Goal: Task Accomplishment & Management: Use online tool/utility

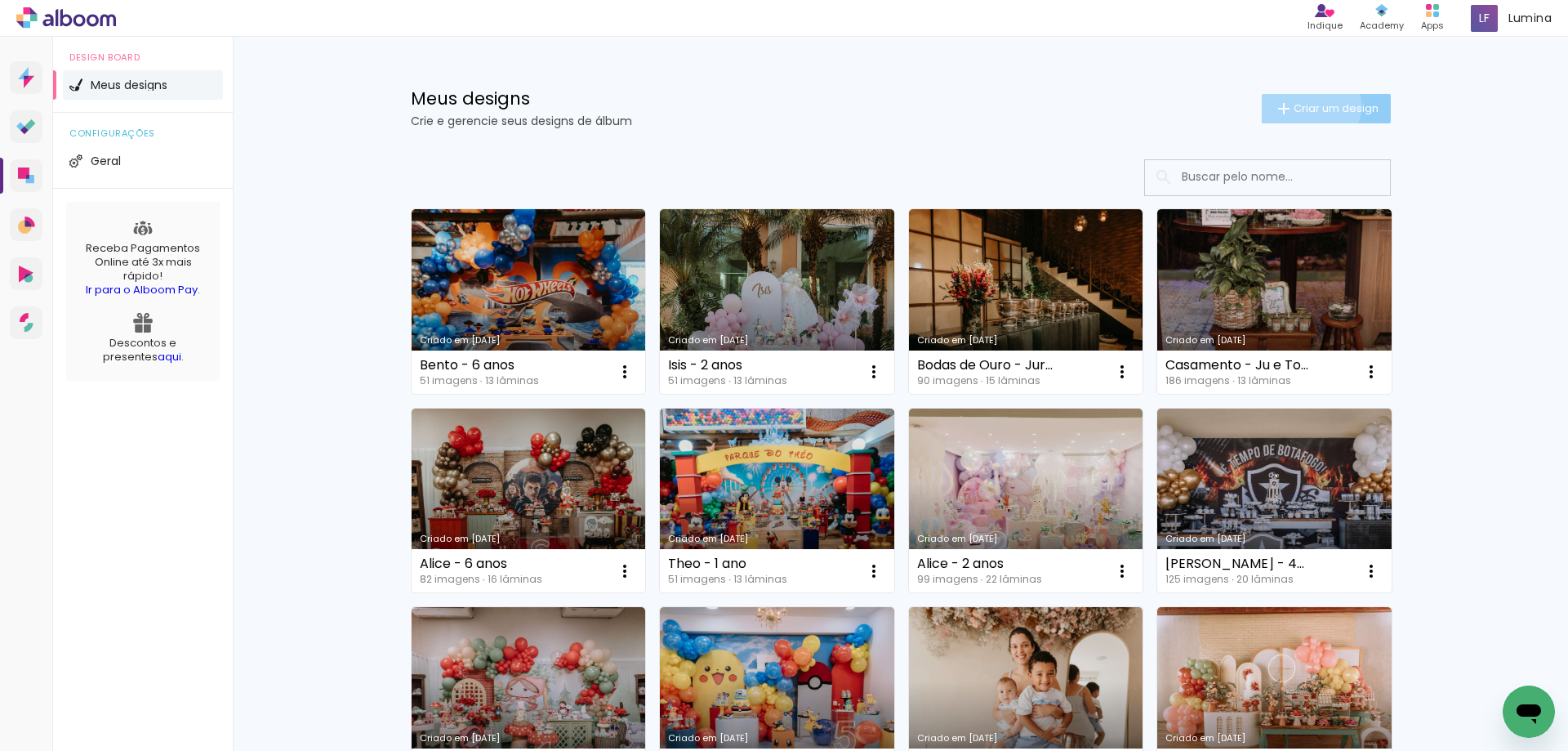
click at [1301, 104] on span "Criar um design" at bounding box center [1336, 108] width 84 height 11
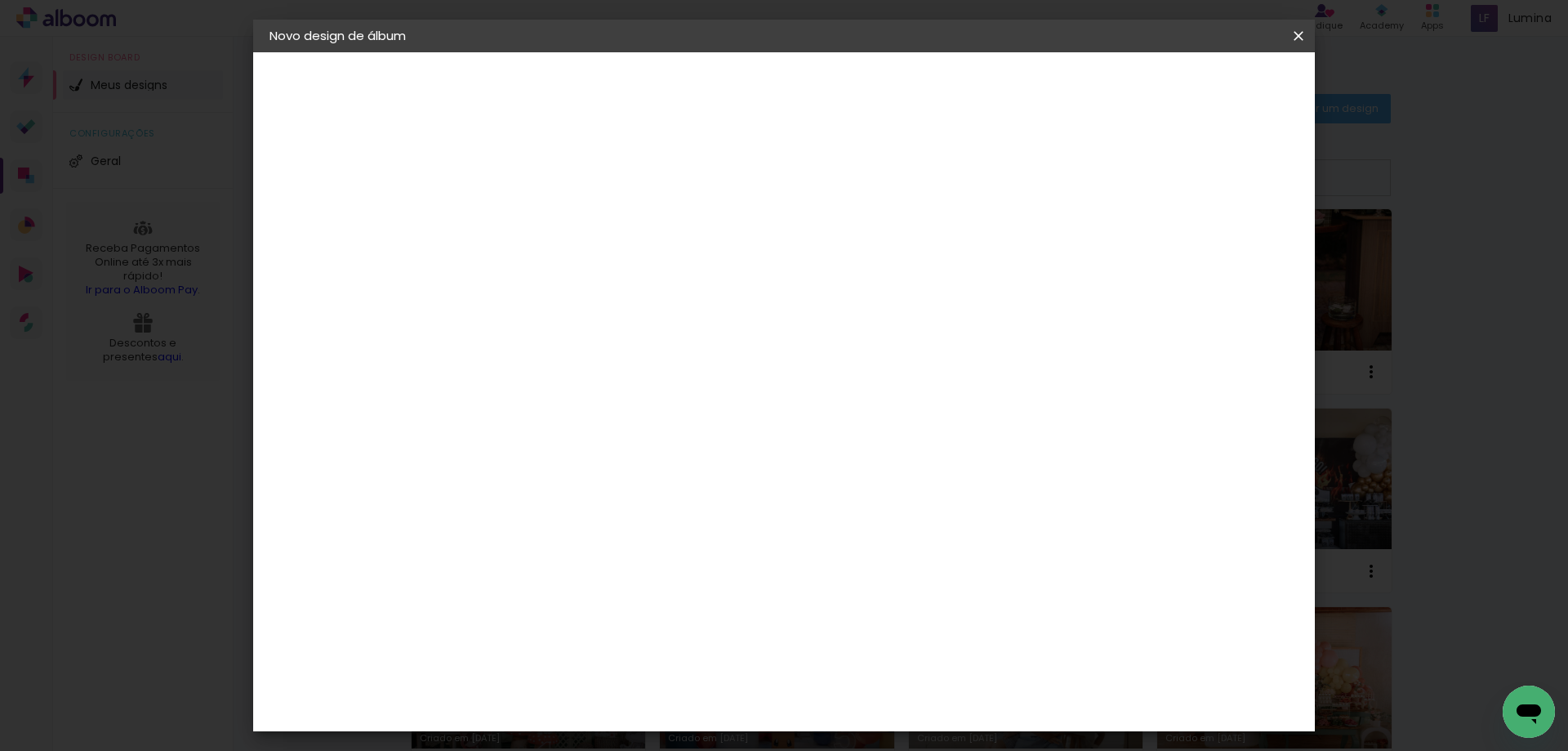
click at [536, 225] on input at bounding box center [536, 219] width 0 height 26
type input "[PERSON_NAME] - 5 anos"
type paper-input "[PERSON_NAME] - 5 anos"
click at [704, 94] on paper-button "Avançar" at bounding box center [663, 87] width 80 height 28
click at [617, 310] on input at bounding box center [579, 311] width 165 height 21
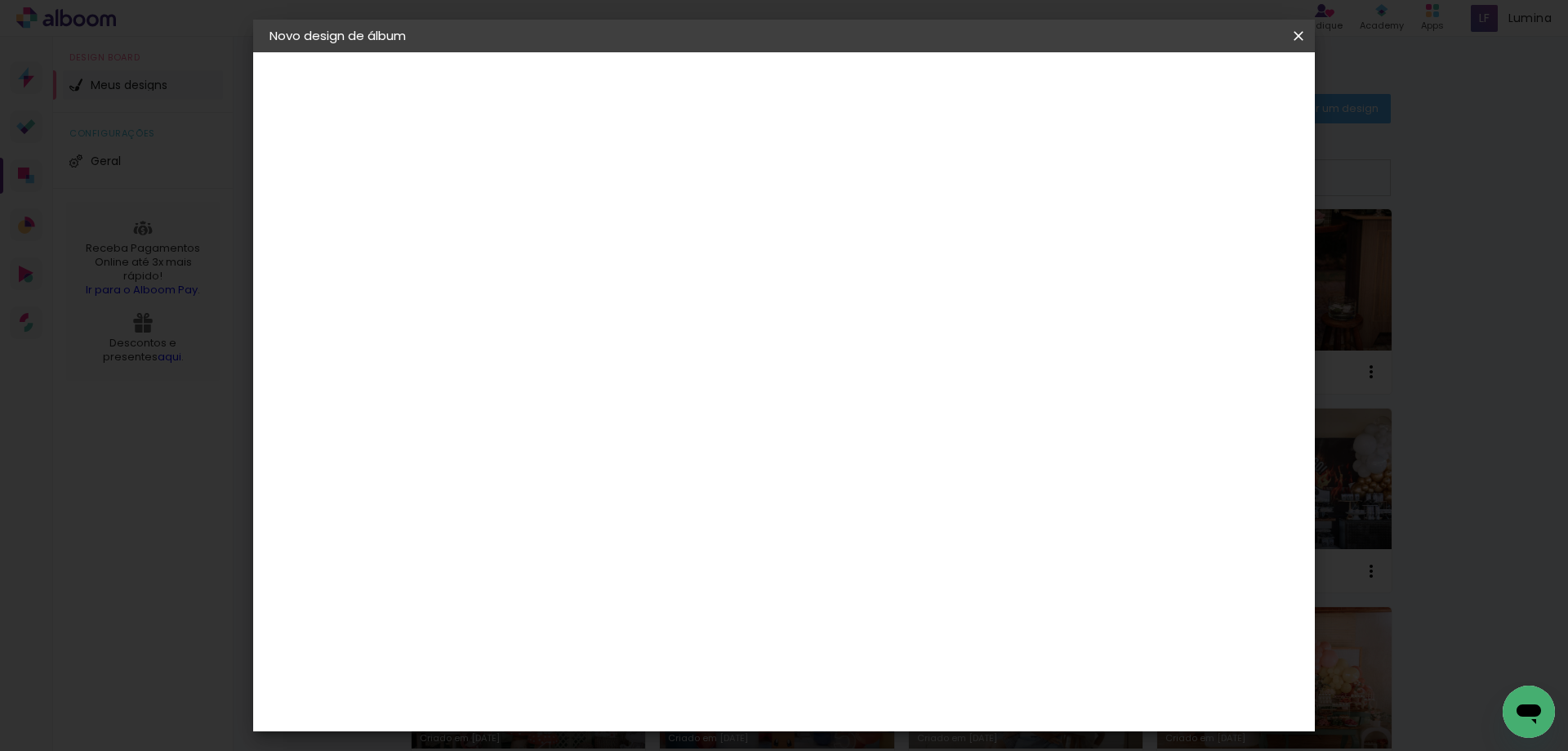
type input "dream"
type paper-input "dream"
click at [579, 369] on div "DreambooksPro" at bounding box center [579, 369] width 106 height 13
click at [641, 358] on paper-item "DreambooksPro" at bounding box center [565, 369] width 150 height 36
click at [0, 0] on slot "Avançar" at bounding box center [0, 0] width 0 height 0
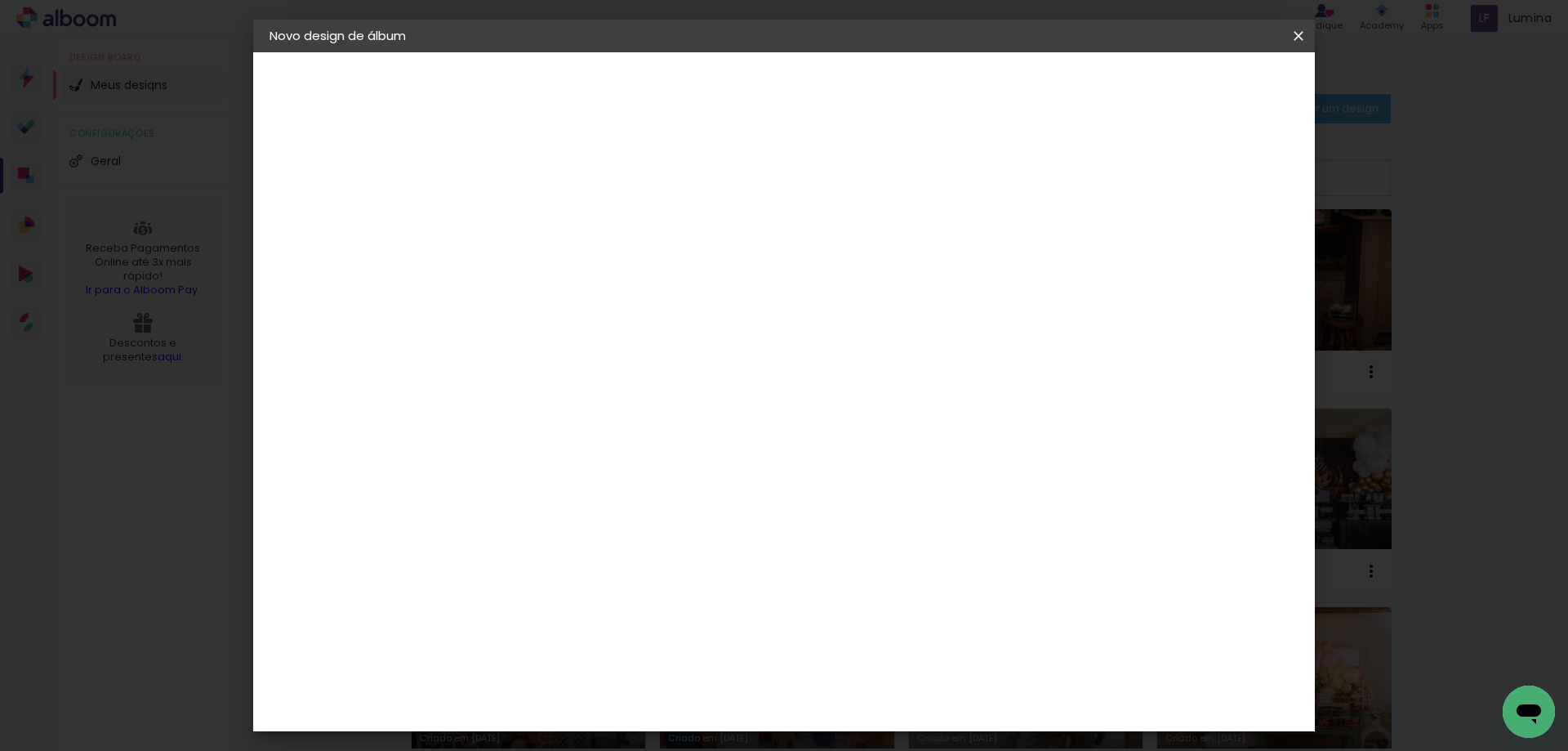
click at [626, 264] on paper-input-container "Linha" at bounding box center [578, 285] width 94 height 41
click at [868, 275] on paper-item "Álbum" at bounding box center [890, 270] width 327 height 32
type input "Álbum"
click at [646, 590] on span "20 × 30" at bounding box center [608, 607] width 76 height 33
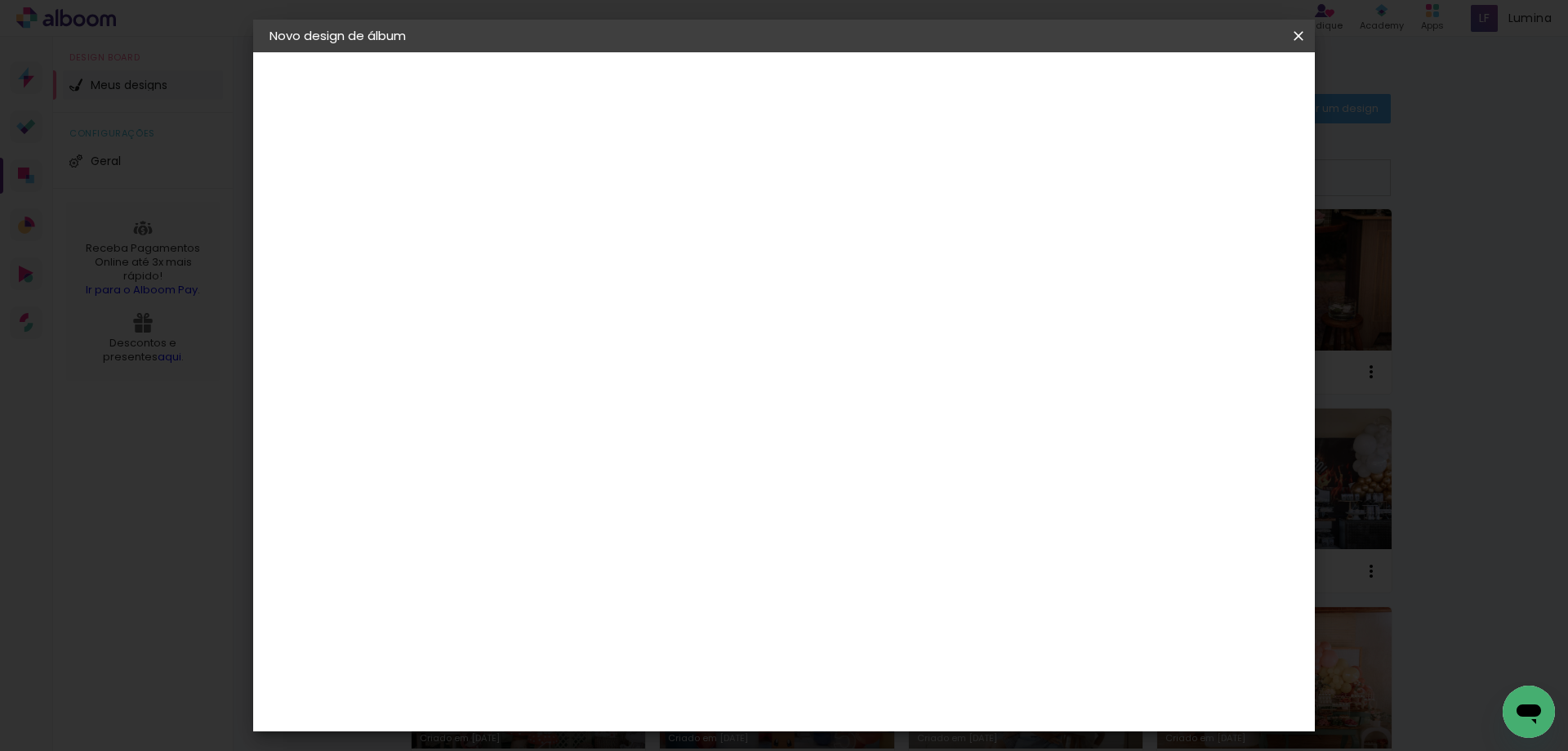
scroll to position [25, 0]
click at [803, 77] on paper-button "Avançar" at bounding box center [762, 87] width 80 height 28
click at [1079, 95] on paper-button "Iniciar design" at bounding box center [1025, 87] width 107 height 28
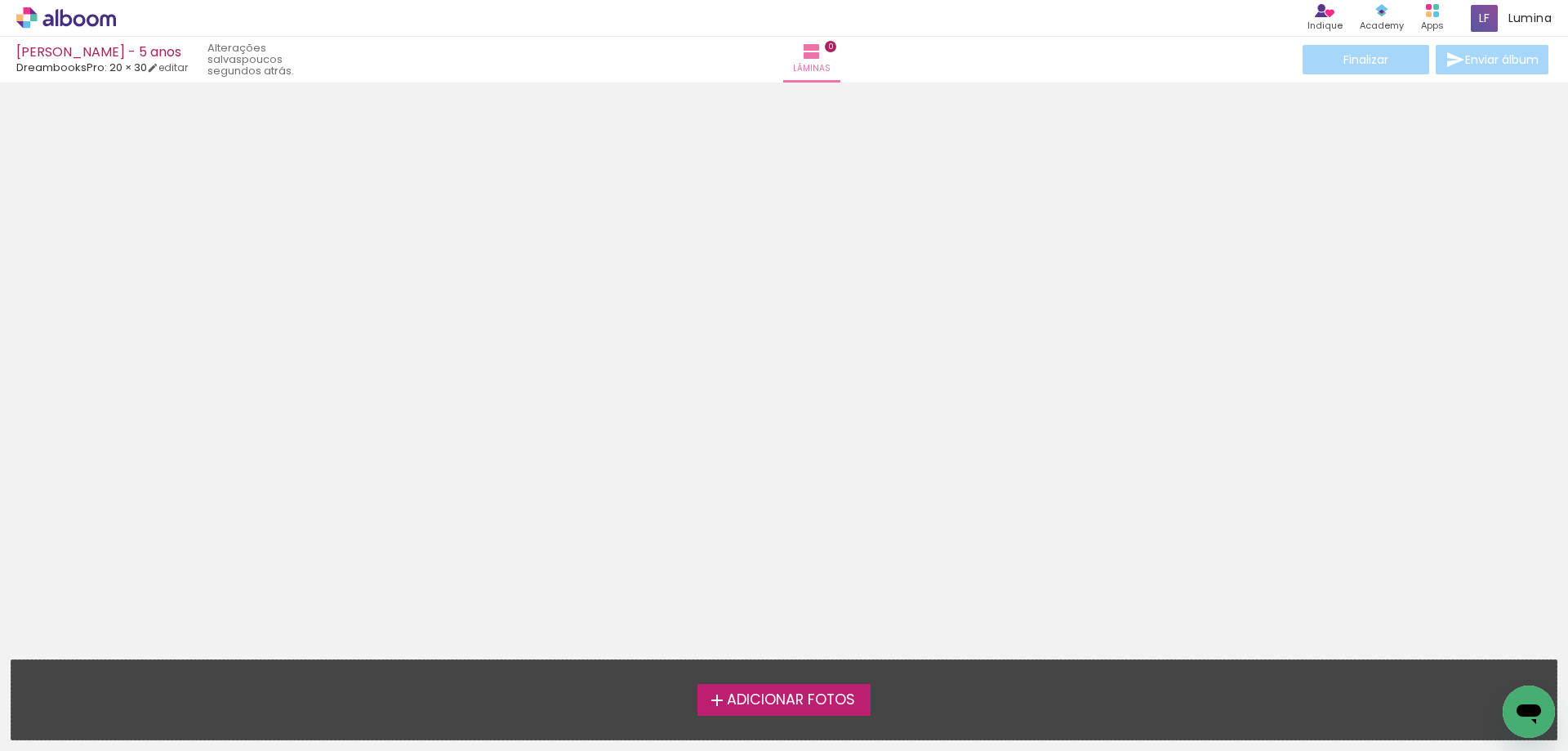
click at [758, 693] on span "Adicionar Fotos" at bounding box center [791, 700] width 129 height 15
click at [0, 0] on input "file" at bounding box center [0, 0] width 0 height 0
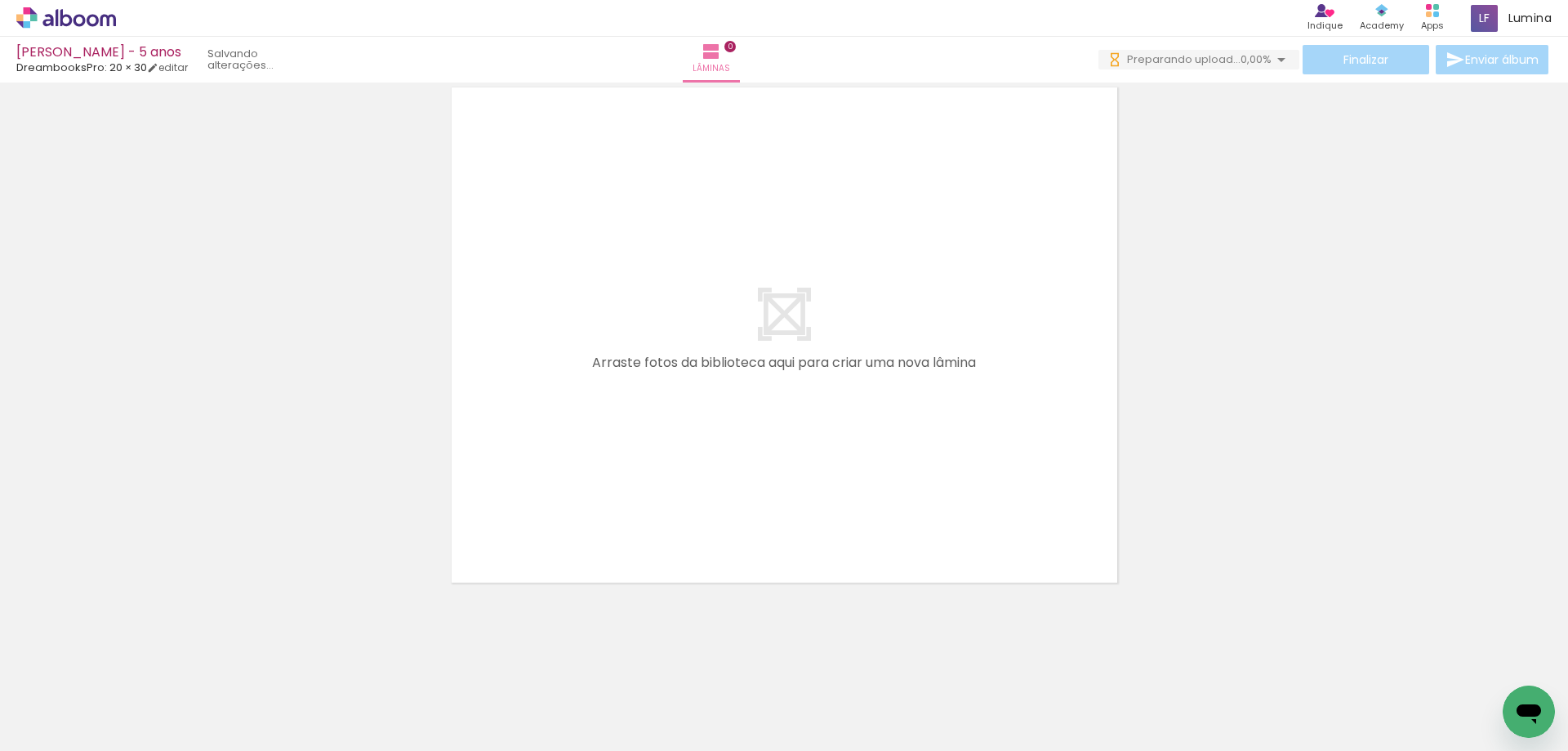
click at [74, 722] on span "Adicionar Fotos" at bounding box center [58, 728] width 49 height 18
click at [0, 0] on input "file" at bounding box center [0, 0] width 0 height 0
click at [41, 728] on span "Adicionar Fotos" at bounding box center [58, 728] width 49 height 18
click at [0, 0] on input "file" at bounding box center [0, 0] width 0 height 0
click at [54, 720] on span "Adicionar Fotos" at bounding box center [58, 728] width 49 height 18
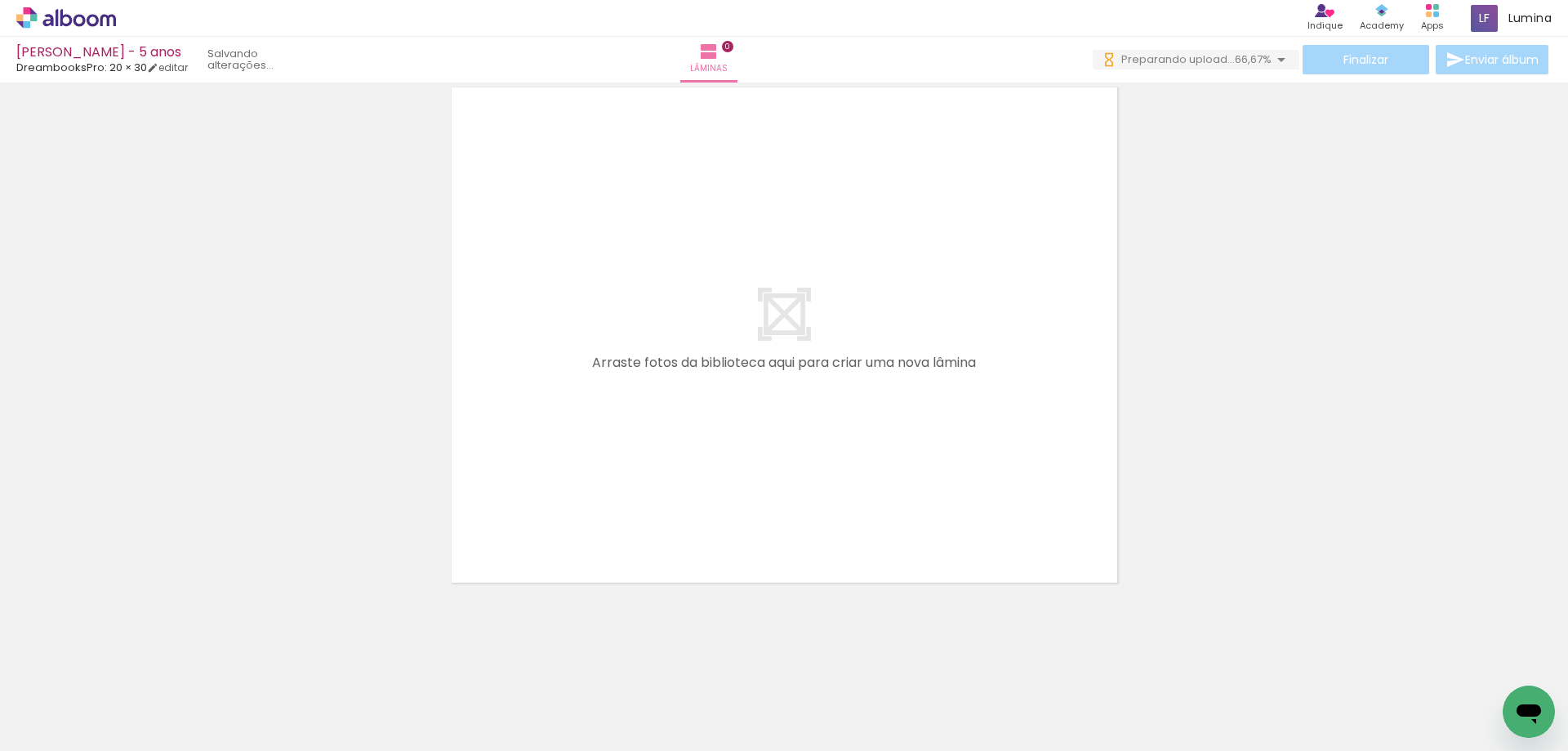
click at [0, 0] on input "file" at bounding box center [0, 0] width 0 height 0
click at [37, 722] on span "Adicionar Fotos" at bounding box center [58, 728] width 49 height 18
click at [0, 0] on input "file" at bounding box center [0, 0] width 0 height 0
click at [83, 725] on span "Adicionar Fotos" at bounding box center [58, 728] width 49 height 18
click at [0, 0] on input "file" at bounding box center [0, 0] width 0 height 0
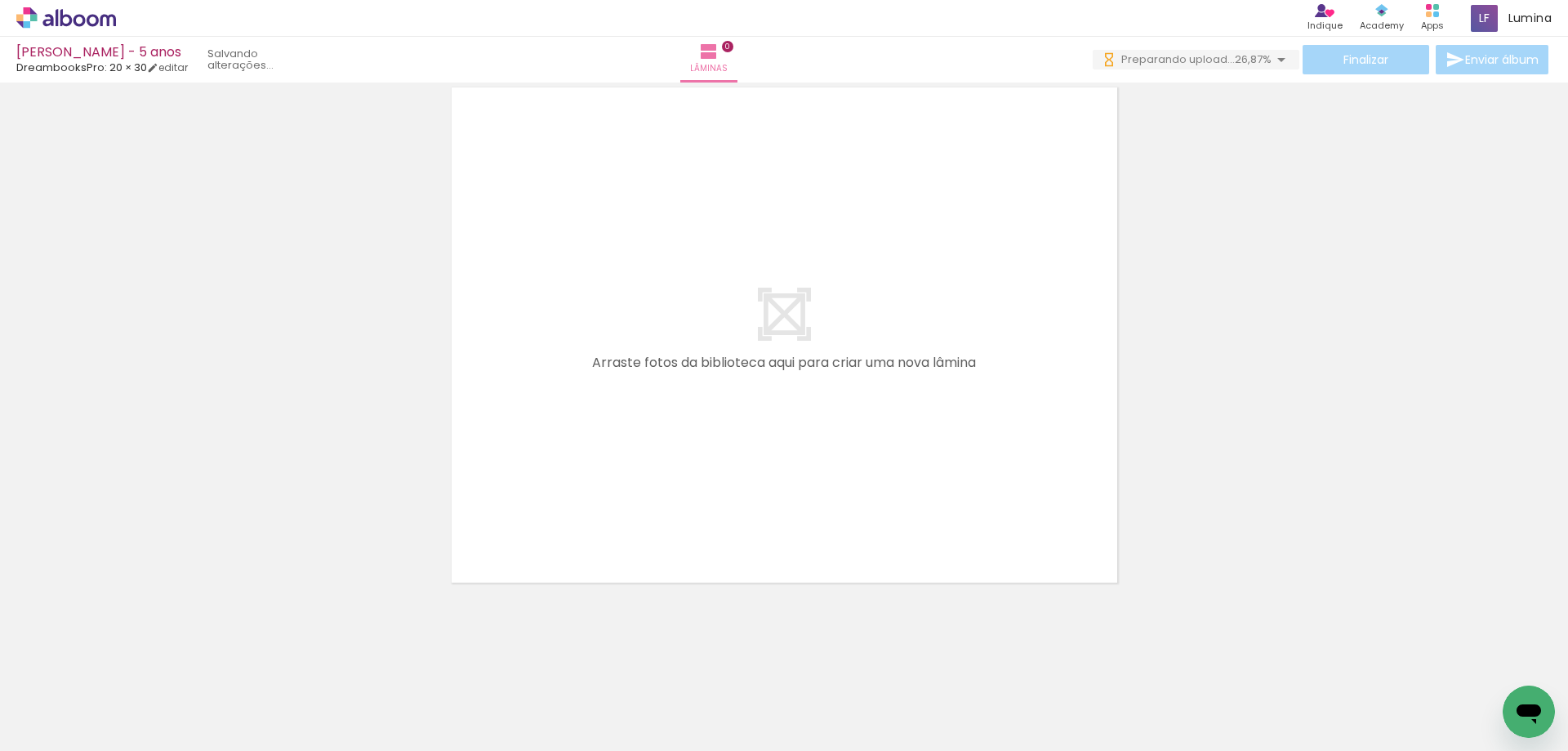
click at [84, 739] on paper-button "Adicionar Fotos" at bounding box center [50, 728] width 80 height 27
click at [0, 0] on input "file" at bounding box center [0, 0] width 0 height 0
click at [29, 718] on paper-button "Adicionar Fotos" at bounding box center [50, 728] width 80 height 27
click at [0, 0] on input "file" at bounding box center [0, 0] width 0 height 0
click at [76, 720] on span "Adicionar Fotos" at bounding box center [58, 728] width 49 height 18
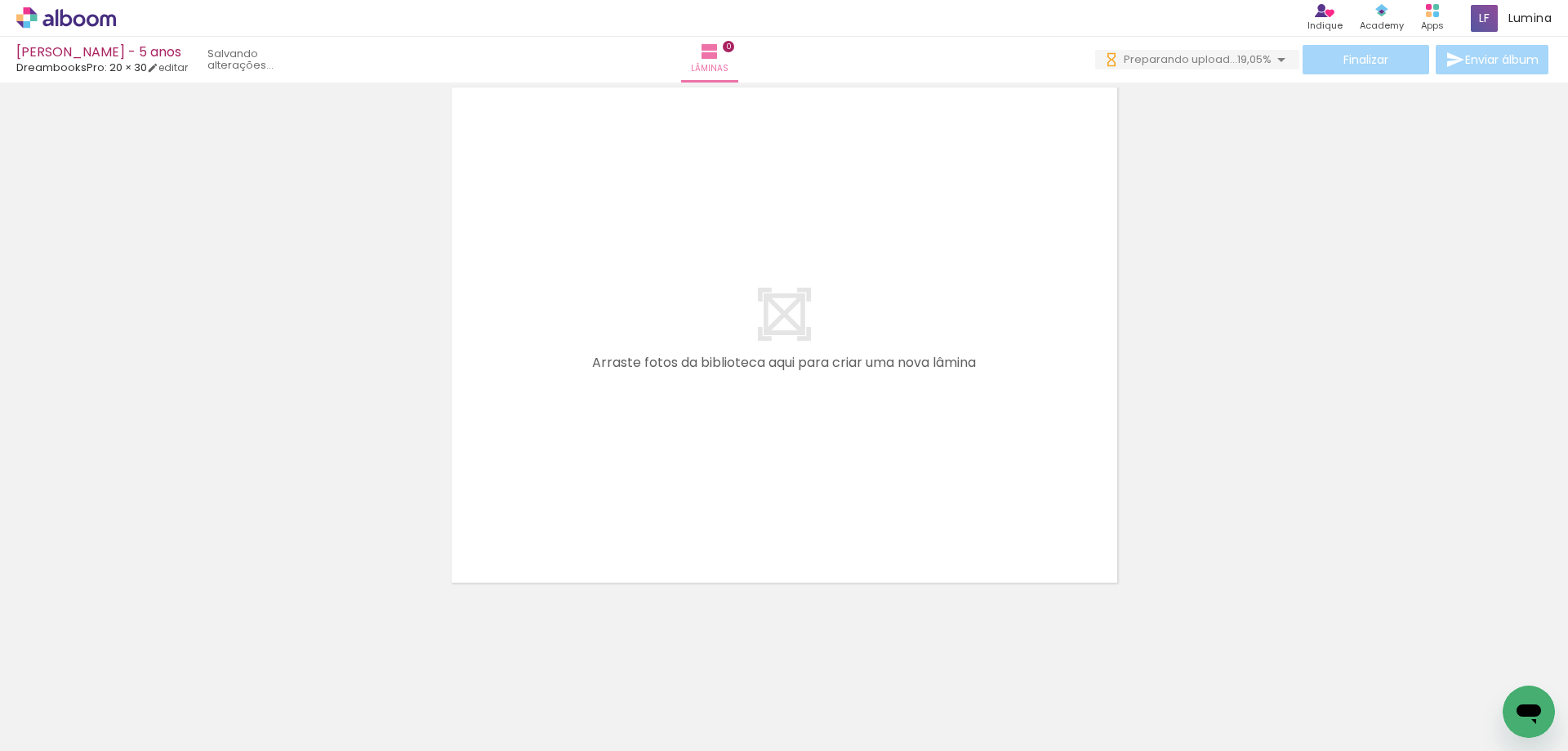
click at [0, 0] on input "file" at bounding box center [0, 0] width 0 height 0
click at [41, 716] on paper-button "Adicionar Fotos" at bounding box center [50, 728] width 80 height 27
click at [0, 0] on input "file" at bounding box center [0, 0] width 0 height 0
click at [58, 728] on span "Adicionar Fotos" at bounding box center [58, 728] width 49 height 18
click at [0, 0] on input "file" at bounding box center [0, 0] width 0 height 0
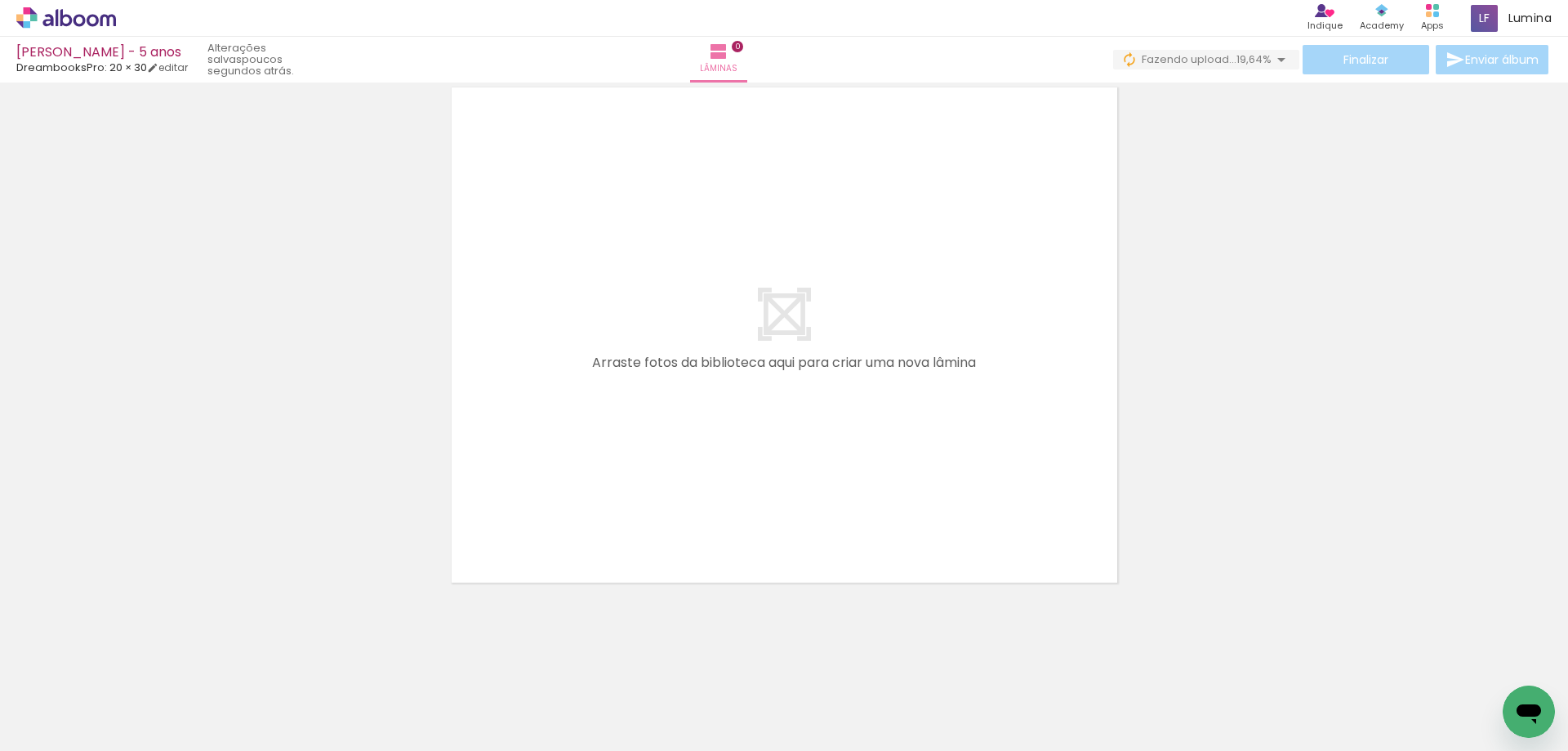
click at [33, 730] on iron-icon at bounding box center [24, 729] width 20 height 20
click at [0, 0] on input "file" at bounding box center [0, 0] width 0 height 0
click at [80, 726] on span "Adicionar Fotos" at bounding box center [58, 728] width 49 height 18
click at [0, 0] on input "file" at bounding box center [0, 0] width 0 height 0
click at [75, 705] on input "Todas as fotos" at bounding box center [45, 702] width 62 height 14
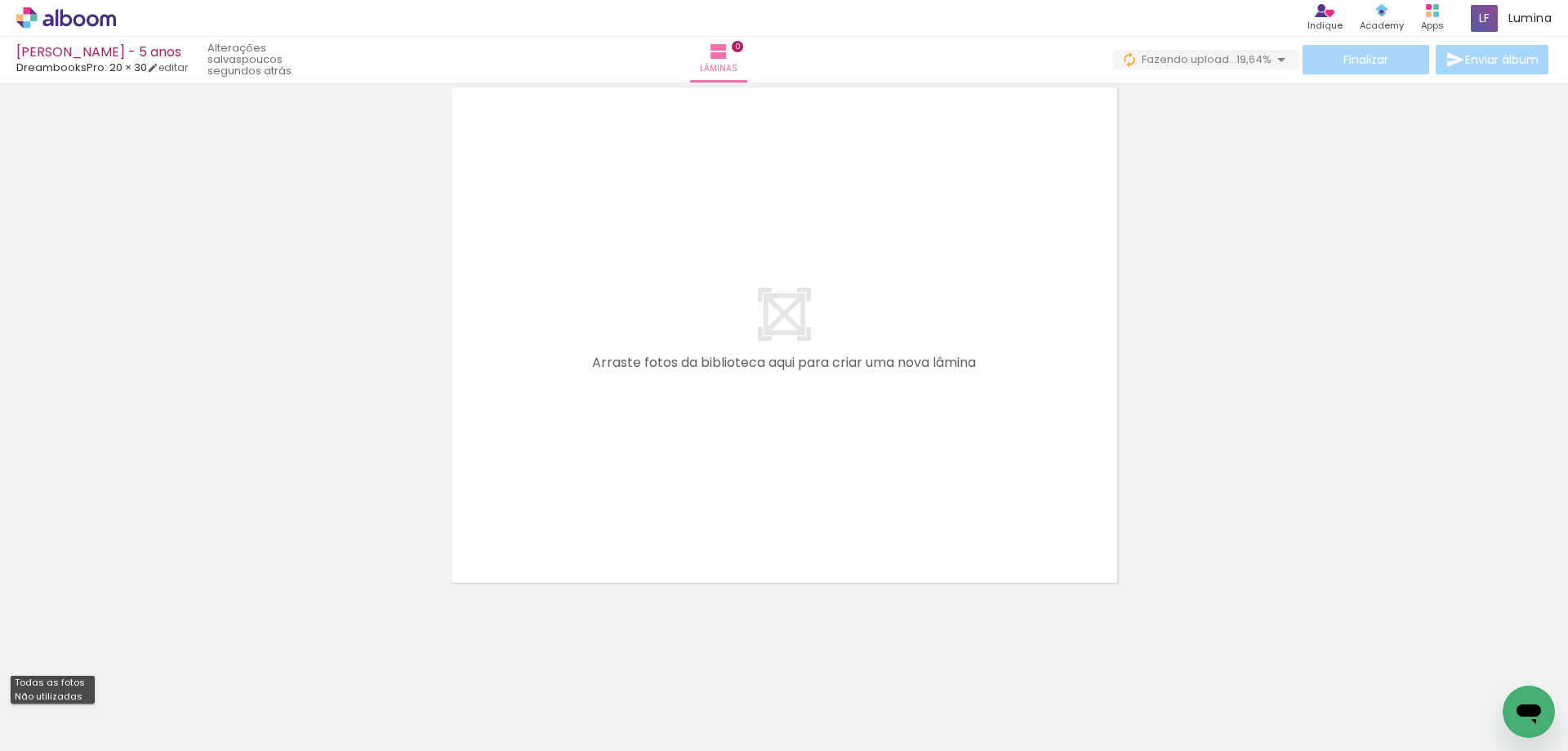
click at [122, 619] on div "Confirmar Cancelar" at bounding box center [784, 328] width 1568 height 594
click at [56, 734] on span "Adicionar Fotos" at bounding box center [58, 728] width 49 height 18
click at [0, 0] on input "file" at bounding box center [0, 0] width 0 height 0
